Goal: Navigation & Orientation: Find specific page/section

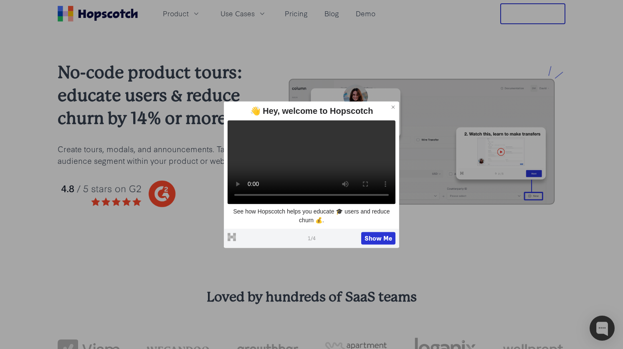
click at [393, 104] on icon at bounding box center [393, 107] width 6 height 6
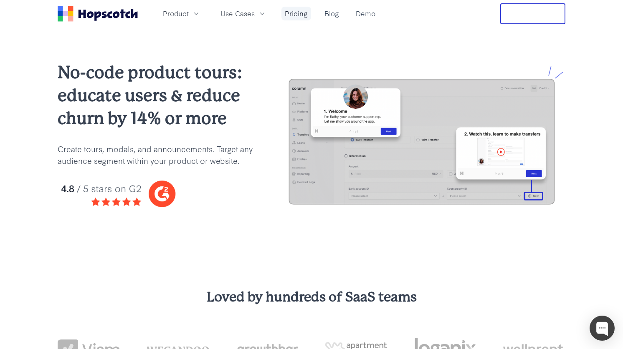
click at [290, 14] on link "Pricing" at bounding box center [296, 14] width 30 height 14
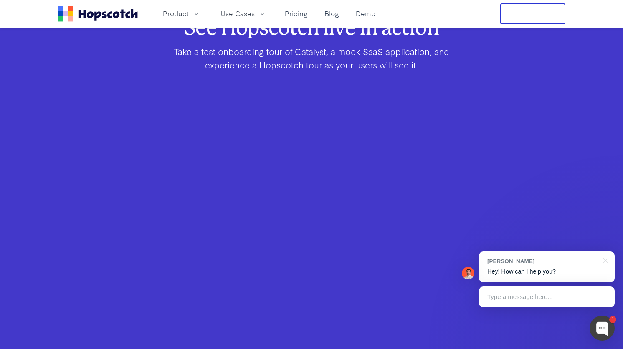
scroll to position [580, 0]
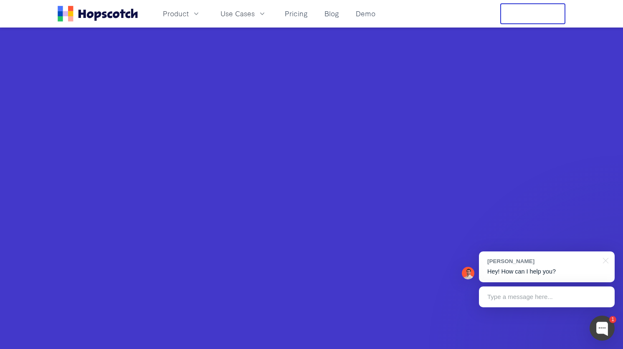
click at [61, 170] on div "See Hopscotch live in action Take a test onboarding tour of Catalyst, a mock Sa…" at bounding box center [311, 149] width 623 height 358
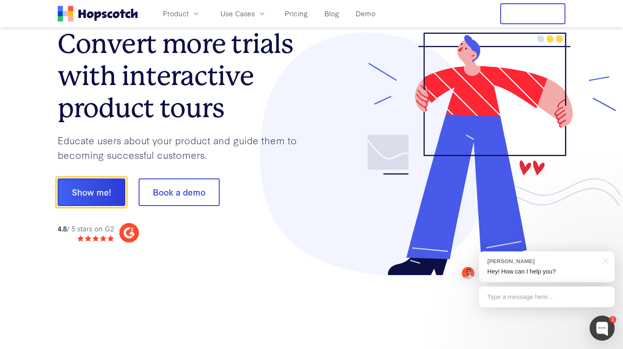
scroll to position [0, 0]
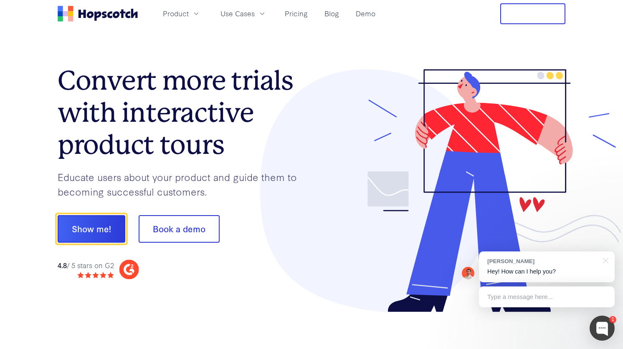
click at [91, 15] on icon "Home" at bounding box center [98, 14] width 80 height 16
click at [183, 15] on span "Product" at bounding box center [176, 13] width 26 height 10
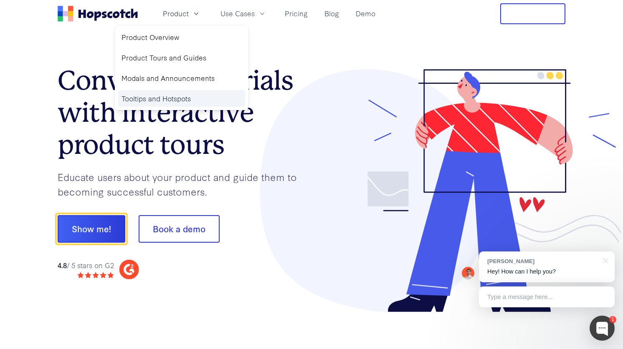
click at [172, 101] on link "Tooltips and Hotspots" at bounding box center [181, 98] width 127 height 17
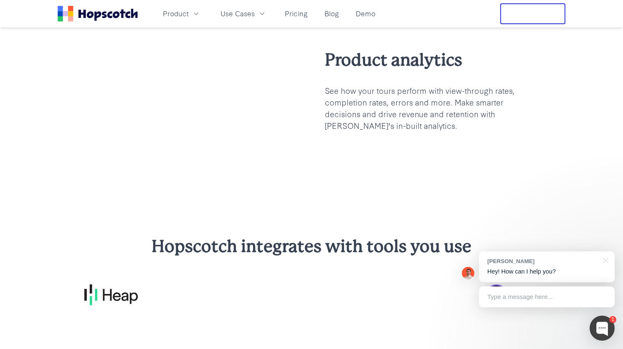
scroll to position [2265, 0]
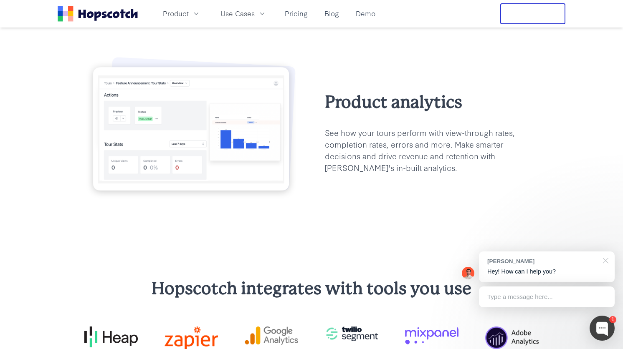
click at [605, 261] on div at bounding box center [603, 260] width 21 height 17
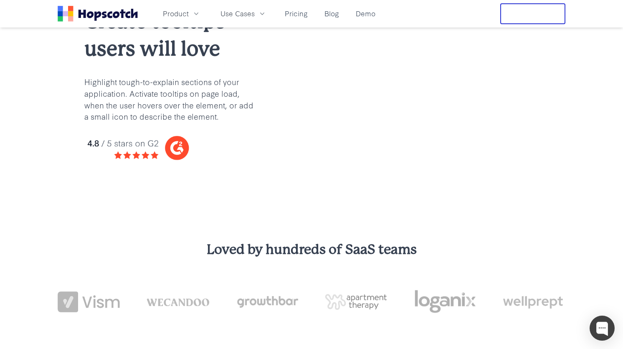
scroll to position [0, 0]
